Goal: Information Seeking & Learning: Check status

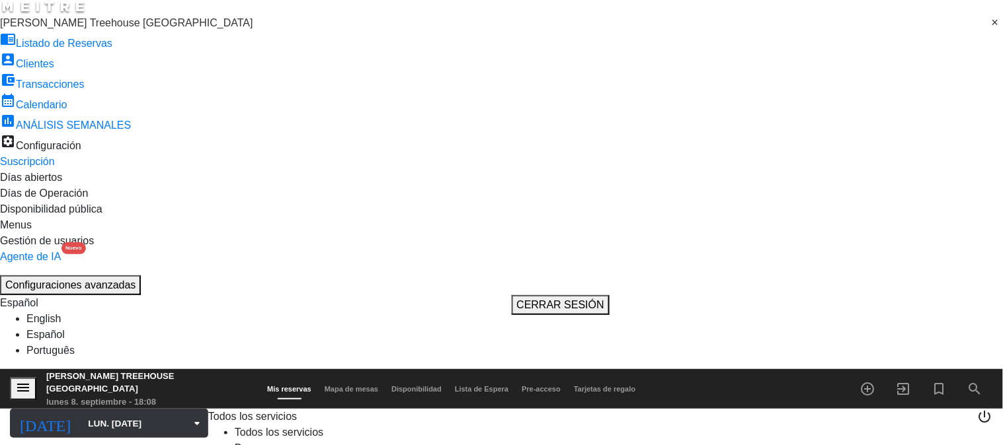
click at [83, 412] on input "lun. [DATE]" at bounding box center [146, 423] width 130 height 23
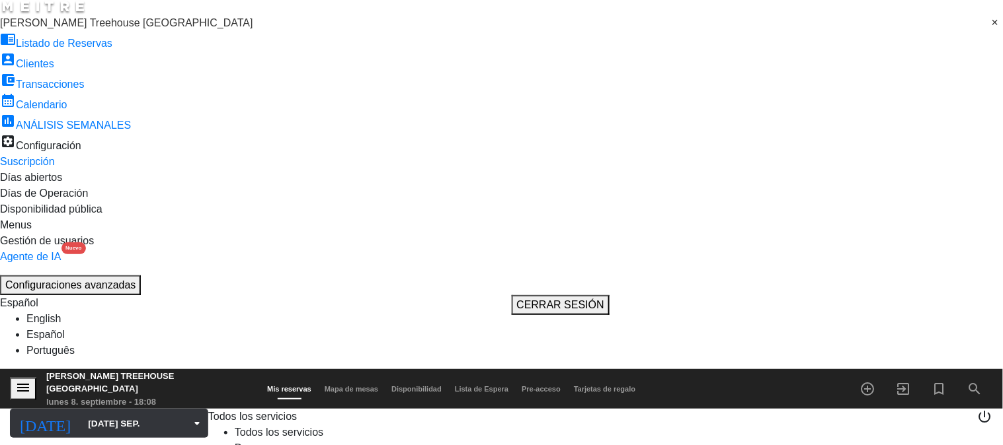
click at [87, 409] on div "[DATE] [DATE] sep. arrow_drop_down" at bounding box center [109, 423] width 198 height 29
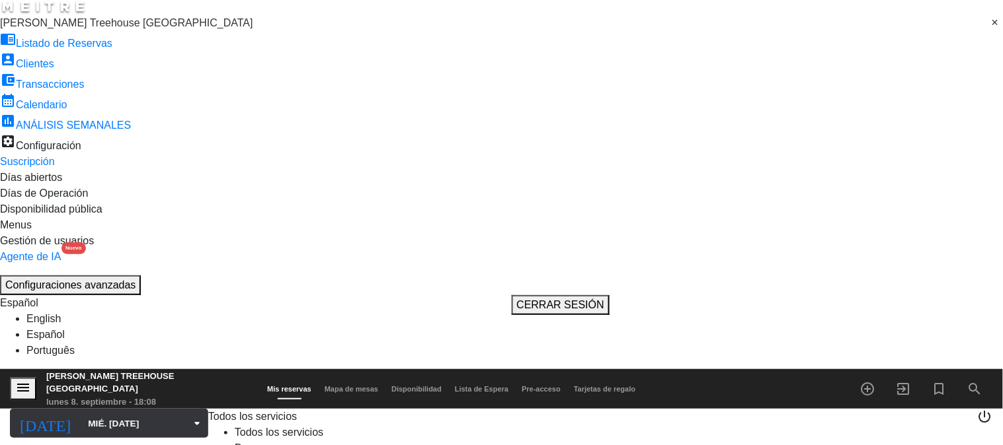
click at [96, 412] on input "mié. [DATE]" at bounding box center [146, 423] width 130 height 23
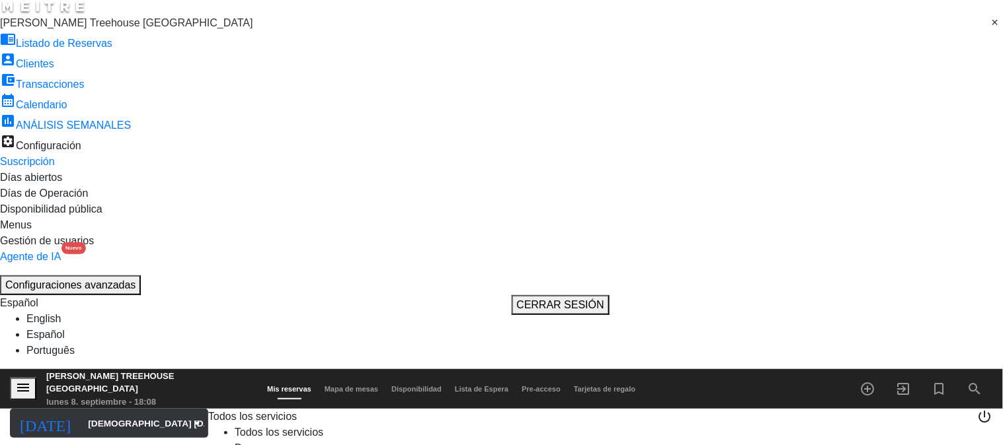
click at [81, 412] on input "[DEMOGRAPHIC_DATA] [DATE]" at bounding box center [146, 423] width 130 height 23
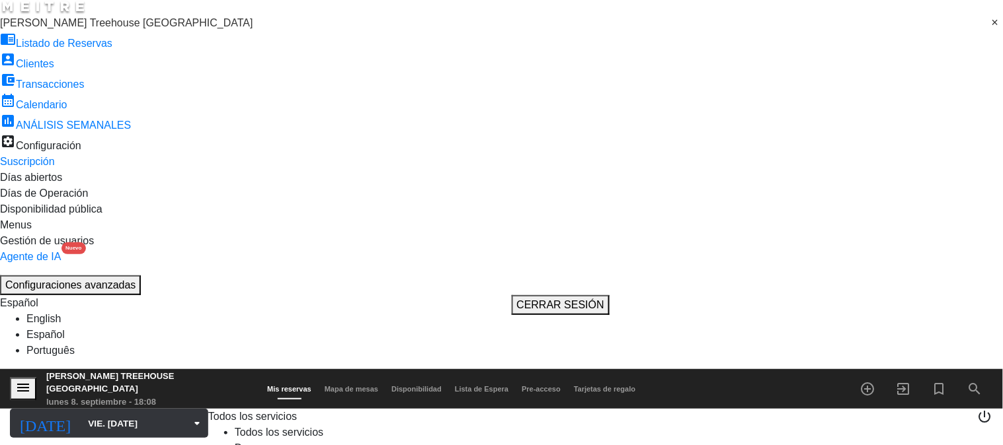
click at [76, 409] on div "[DATE] vie. [DATE] arrow_drop_down" at bounding box center [109, 423] width 198 height 29
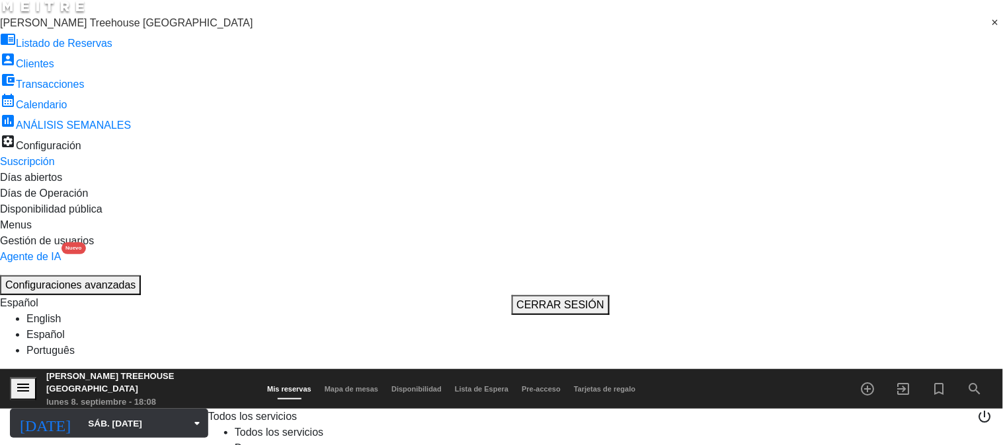
click at [81, 412] on input "sáb. [DATE]" at bounding box center [146, 423] width 130 height 23
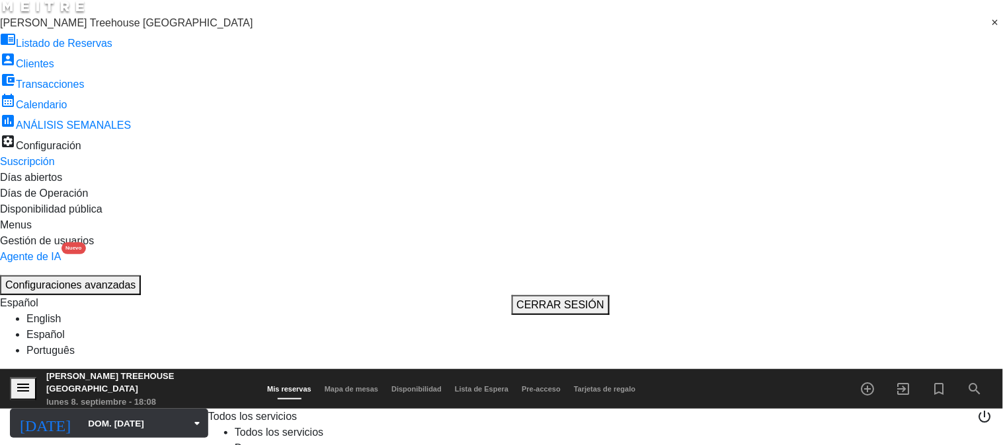
click at [81, 412] on input "dom. [DATE]" at bounding box center [146, 423] width 130 height 23
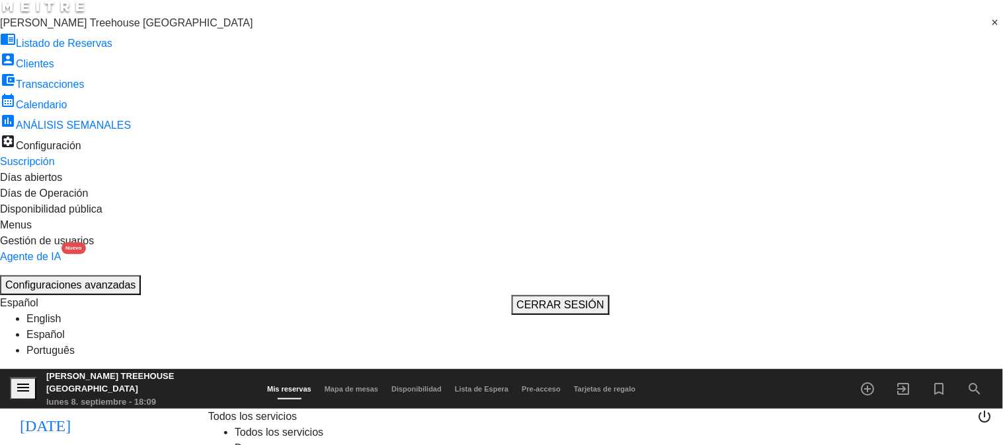
type input "sáb. [DATE]"
